Goal: Information Seeking & Learning: Learn about a topic

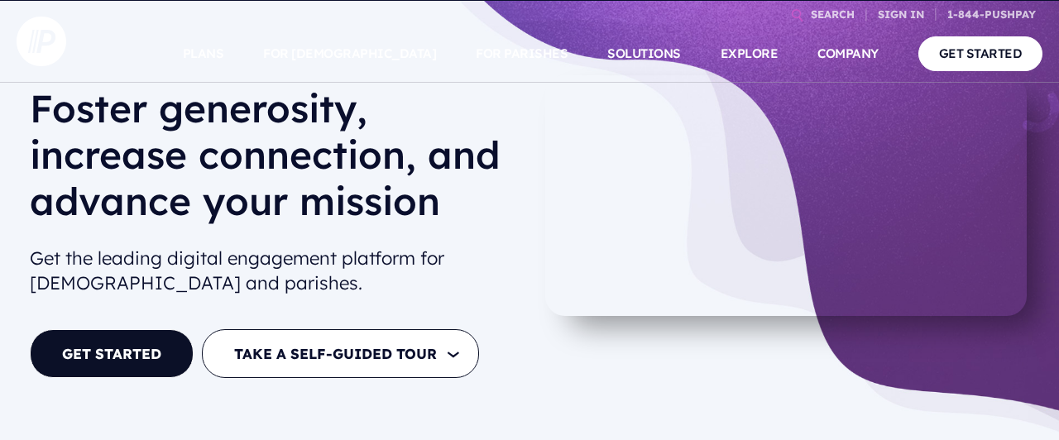
scroll to position [86, 0]
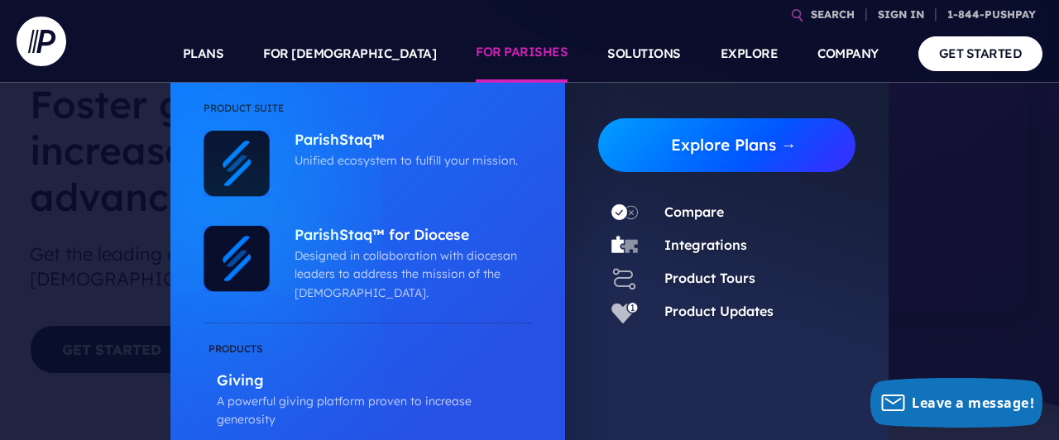
click at [756, 150] on link "Explore Plans →" at bounding box center [733, 145] width 244 height 54
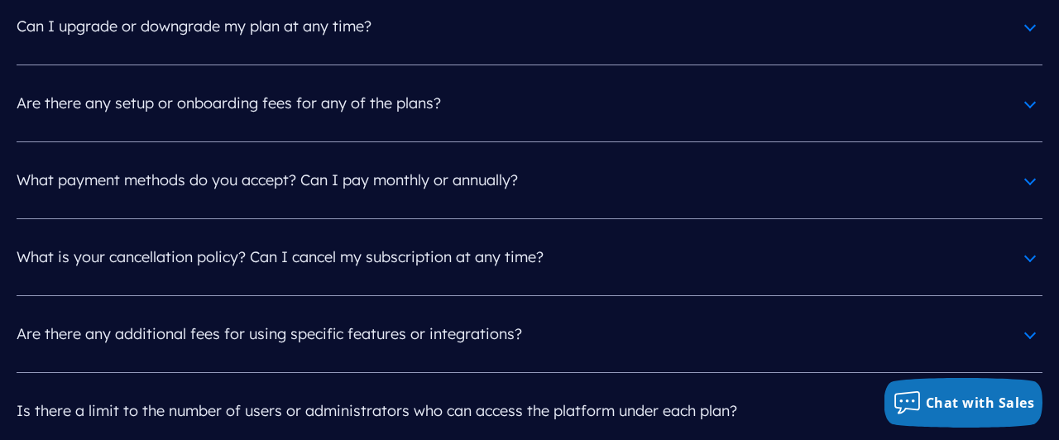
scroll to position [7649, 0]
click at [491, 311] on h4 "Are there any additional fees for using specific features or integrations?" at bounding box center [530, 332] width 1026 height 43
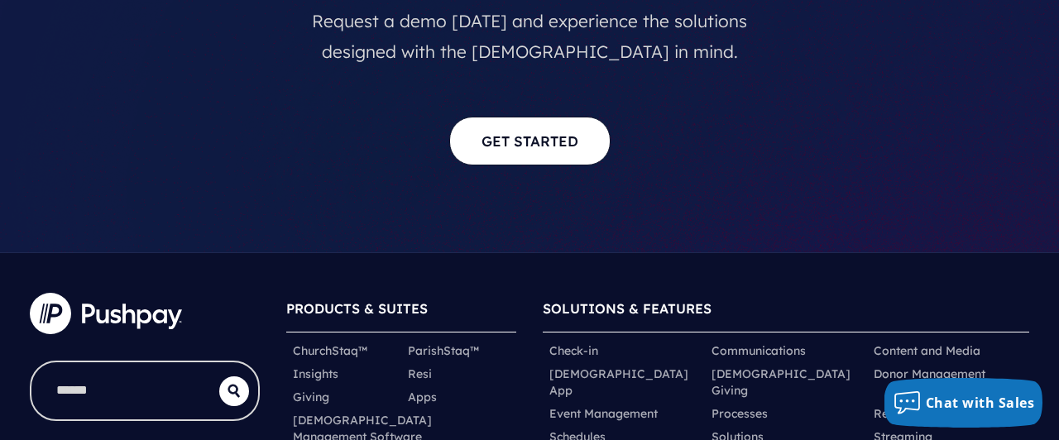
scroll to position [8584, 0]
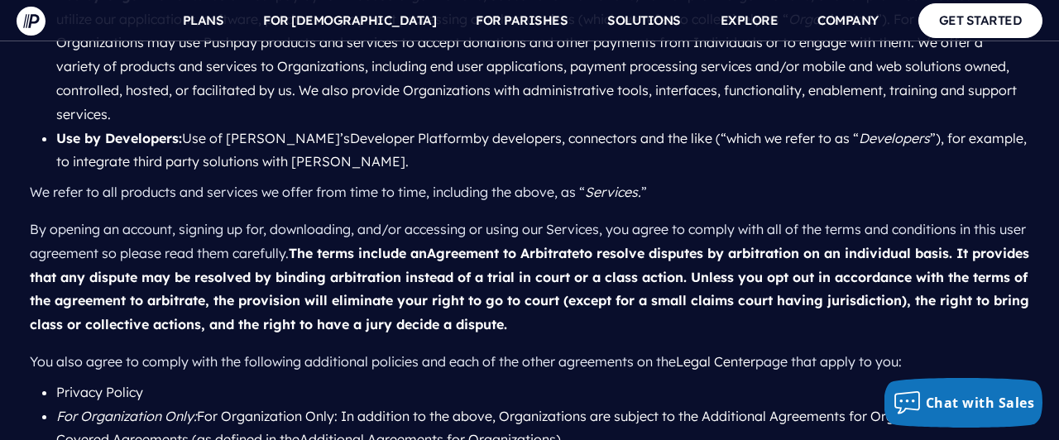
scroll to position [896, 0]
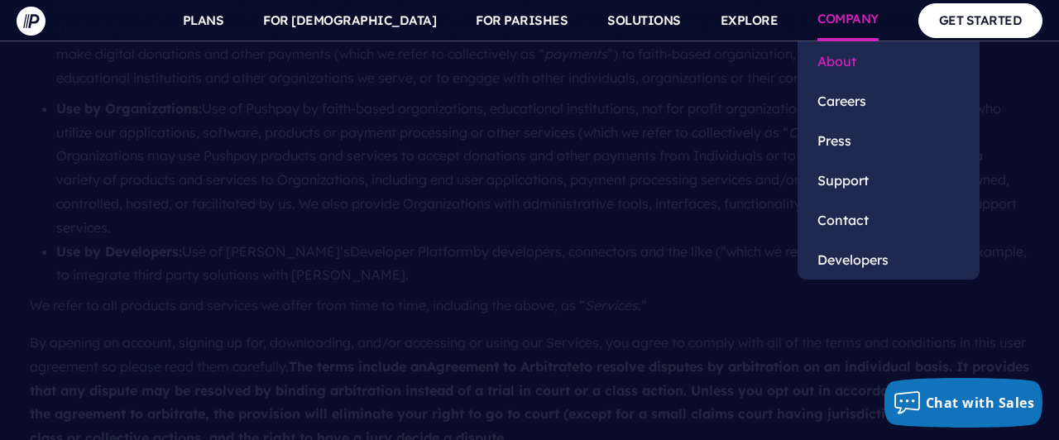
click at [848, 55] on link "About" at bounding box center [888, 61] width 182 height 40
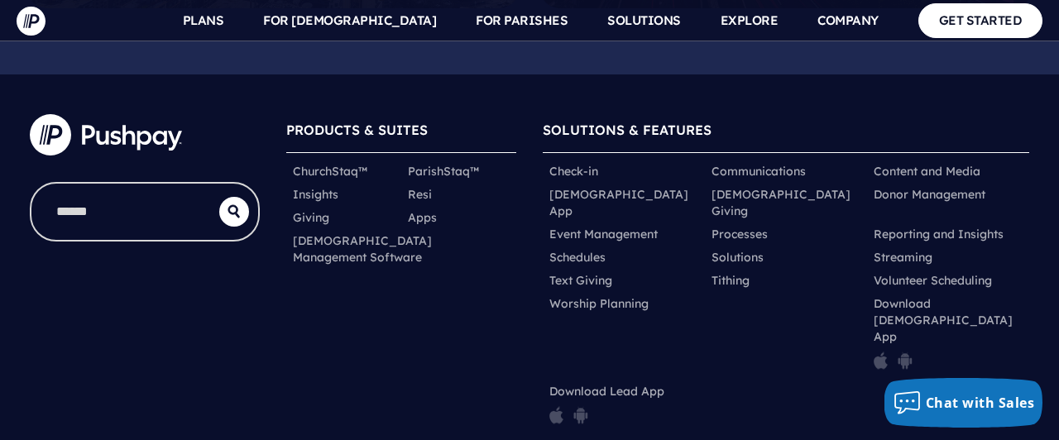
scroll to position [4700, 0]
